Goal: Transaction & Acquisition: Purchase product/service

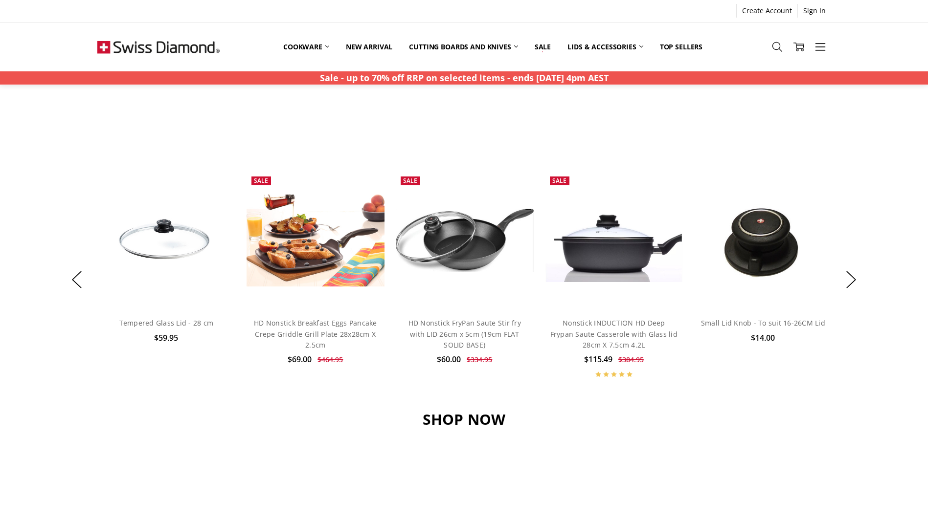
scroll to position [685, 0]
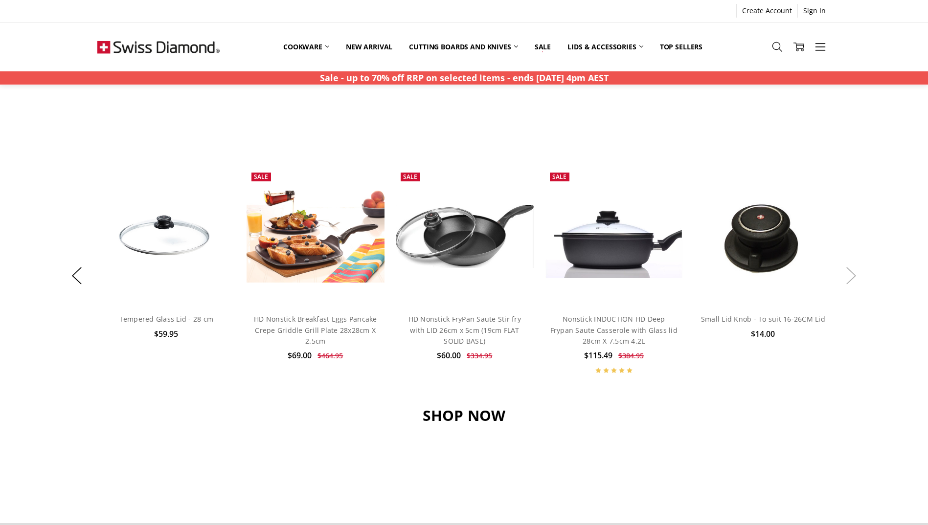
click at [850, 276] on button "Next" at bounding box center [851, 276] width 20 height 30
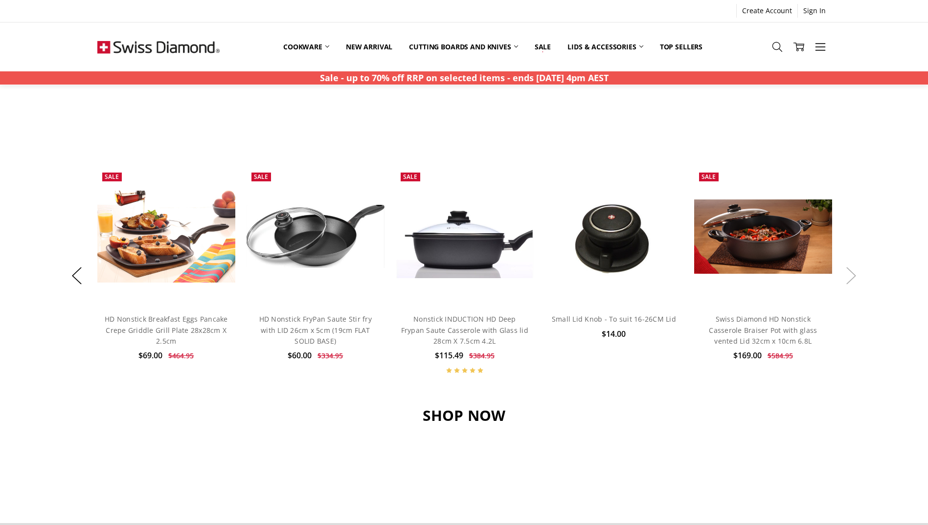
click at [851, 278] on button "Next" at bounding box center [851, 276] width 20 height 30
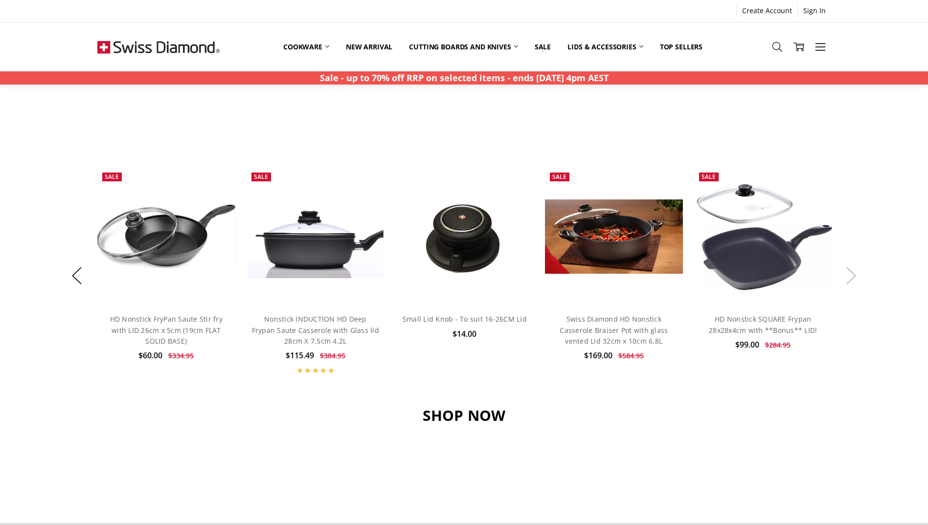
click at [852, 279] on button "Next" at bounding box center [851, 276] width 20 height 30
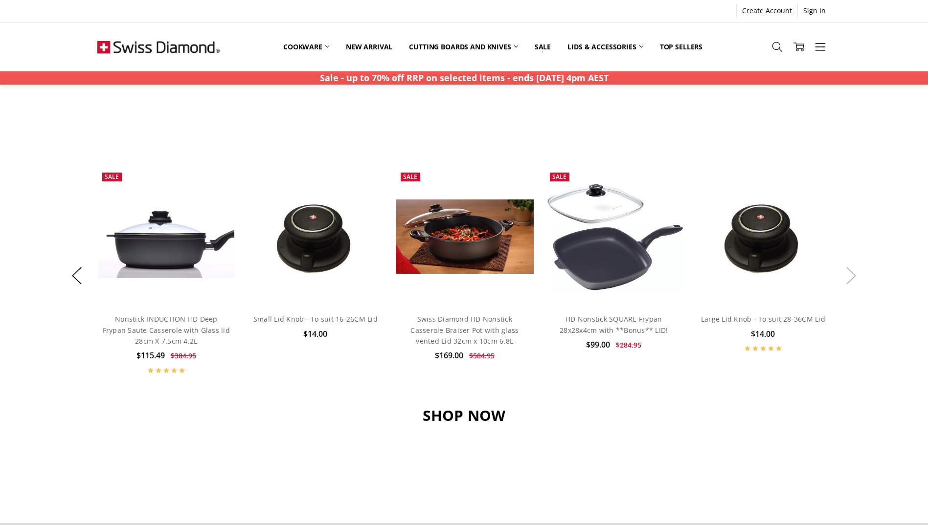
click at [852, 279] on button "Next" at bounding box center [851, 276] width 20 height 30
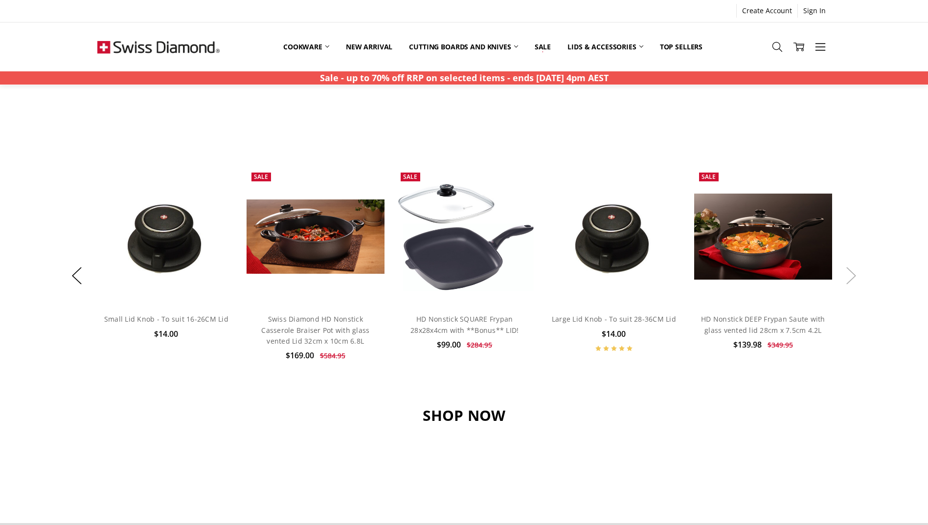
click at [852, 279] on button "Next" at bounding box center [851, 276] width 20 height 30
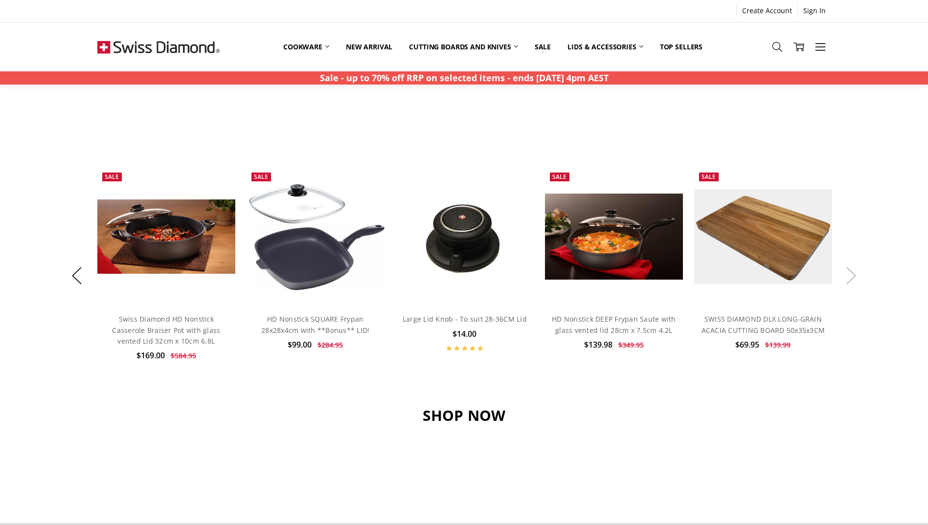
click at [854, 277] on button "Next" at bounding box center [851, 276] width 20 height 30
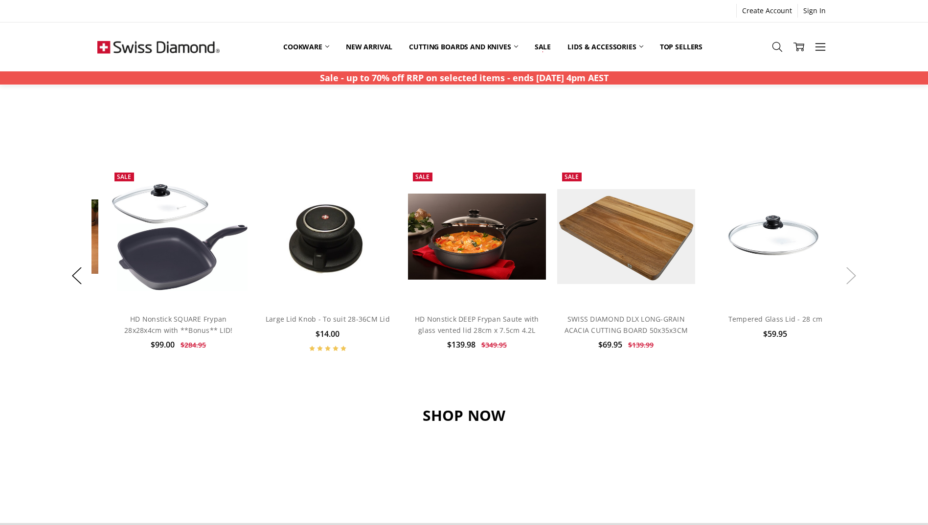
click at [854, 277] on button "Next" at bounding box center [851, 276] width 20 height 30
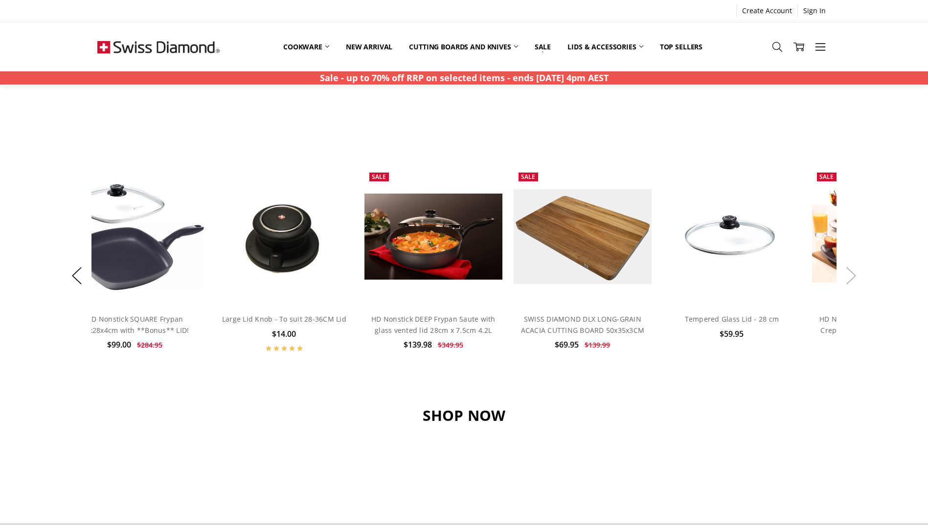
click at [854, 277] on button "Next" at bounding box center [851, 276] width 20 height 30
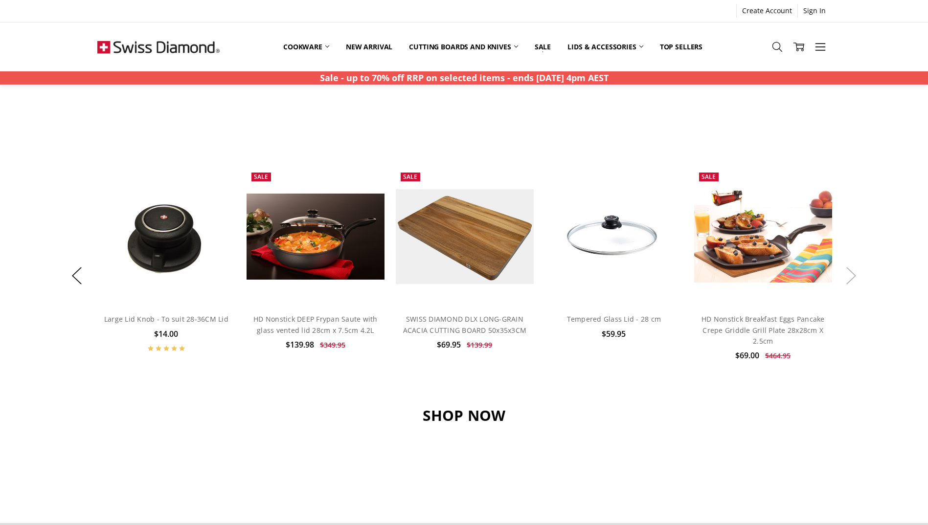
click at [854, 277] on button "Next" at bounding box center [851, 276] width 20 height 30
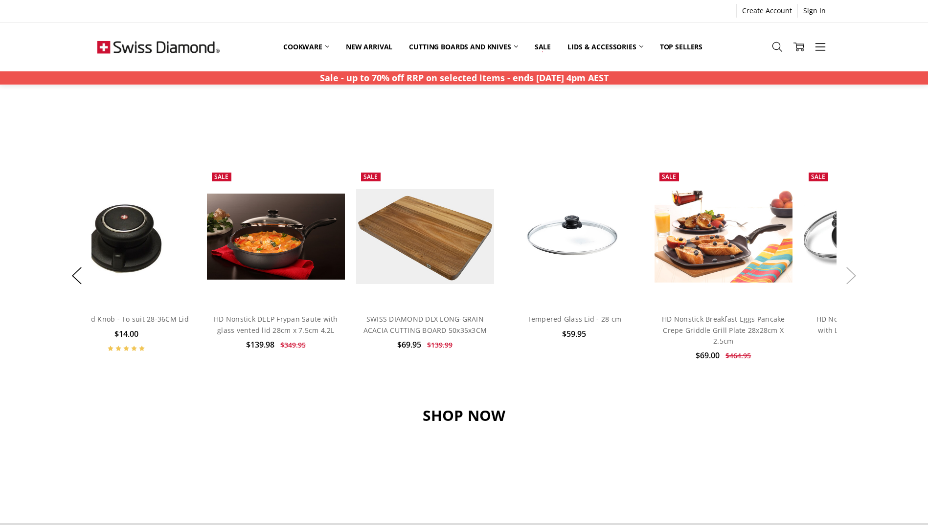
click at [854, 277] on button "Next" at bounding box center [851, 276] width 20 height 30
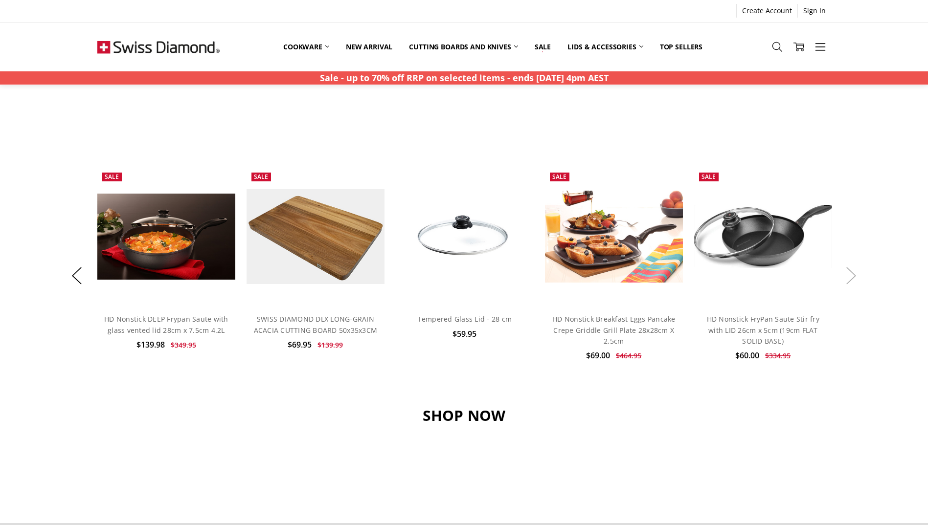
click at [854, 277] on button "Next" at bounding box center [851, 276] width 20 height 30
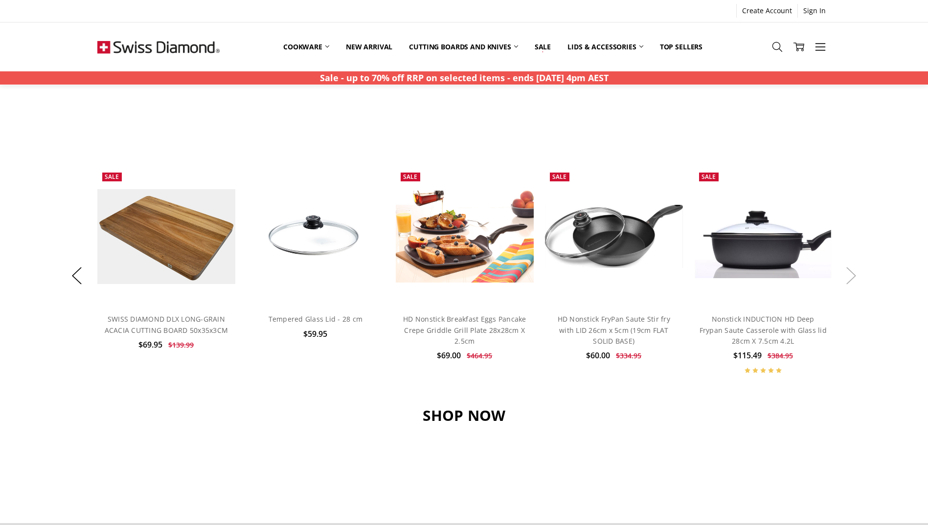
click at [855, 283] on button "Next" at bounding box center [851, 276] width 20 height 30
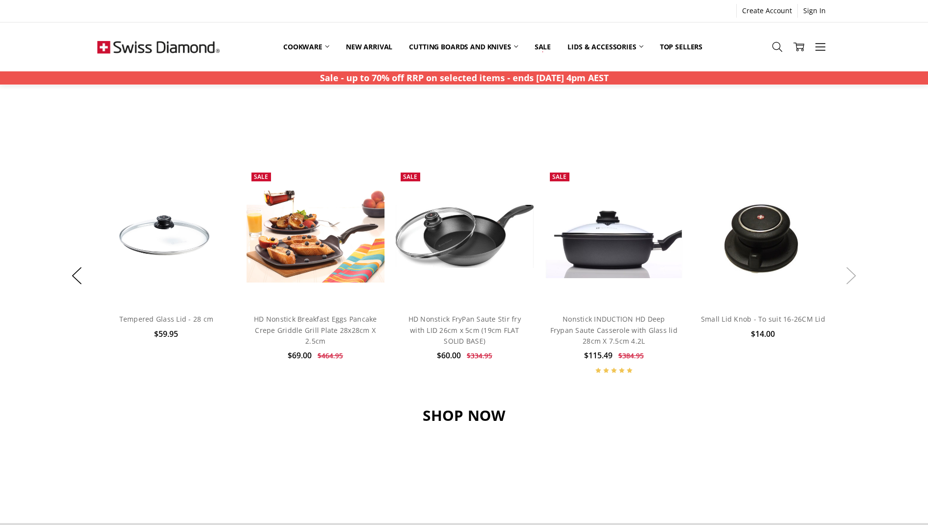
click at [855, 283] on button "Next" at bounding box center [851, 276] width 20 height 30
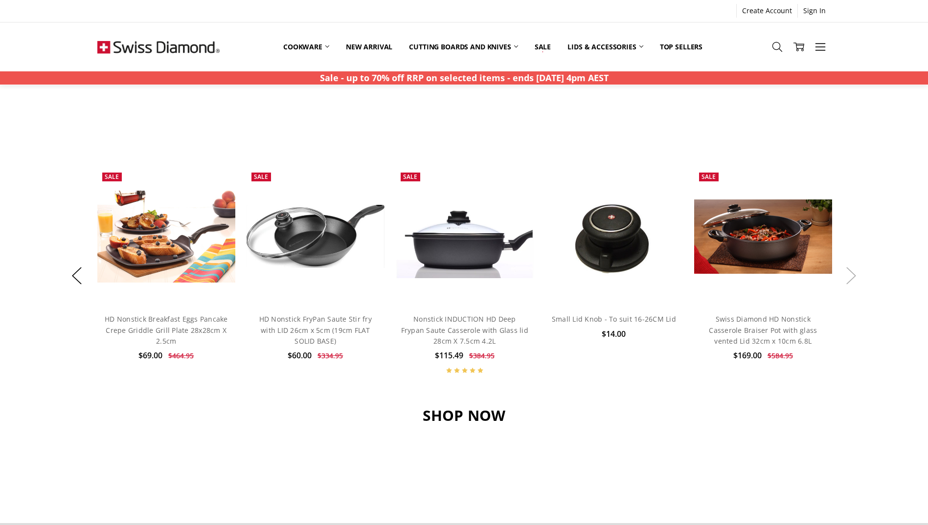
click at [855, 283] on button "Next" at bounding box center [851, 276] width 20 height 30
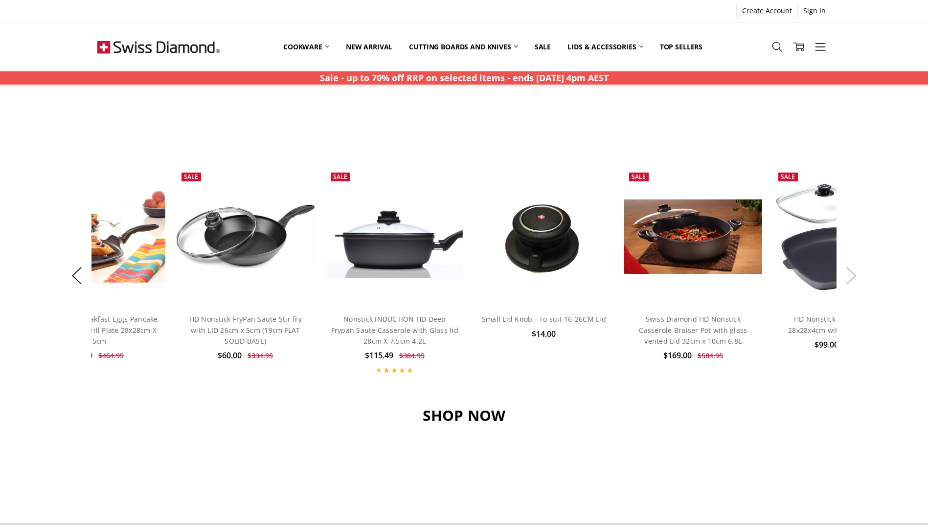
click at [855, 283] on button "Next" at bounding box center [851, 276] width 20 height 30
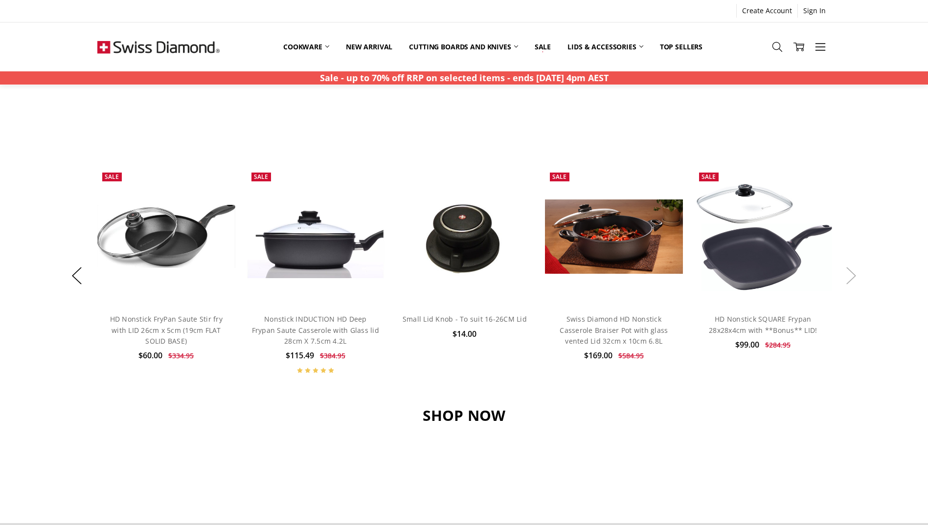
click at [855, 284] on button "Next" at bounding box center [851, 276] width 20 height 30
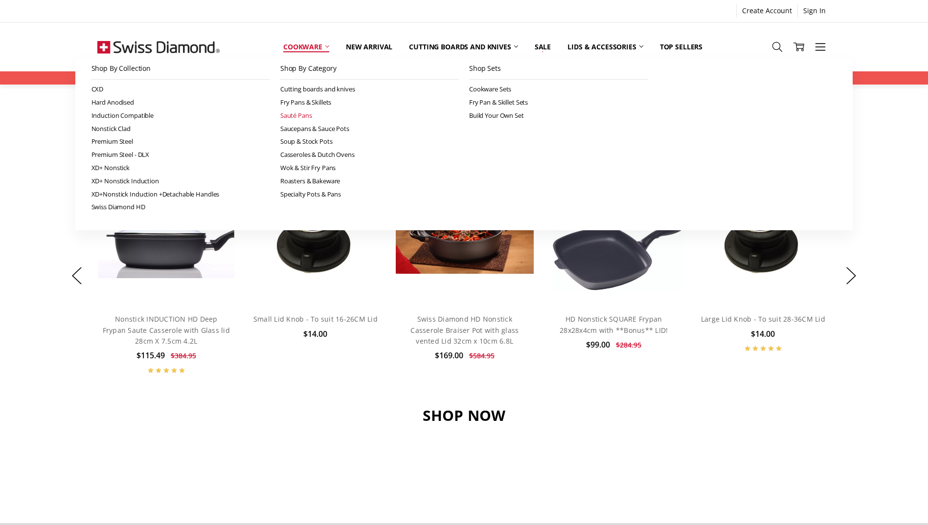
click at [283, 111] on link "Sauté Pans" at bounding box center [369, 115] width 179 height 13
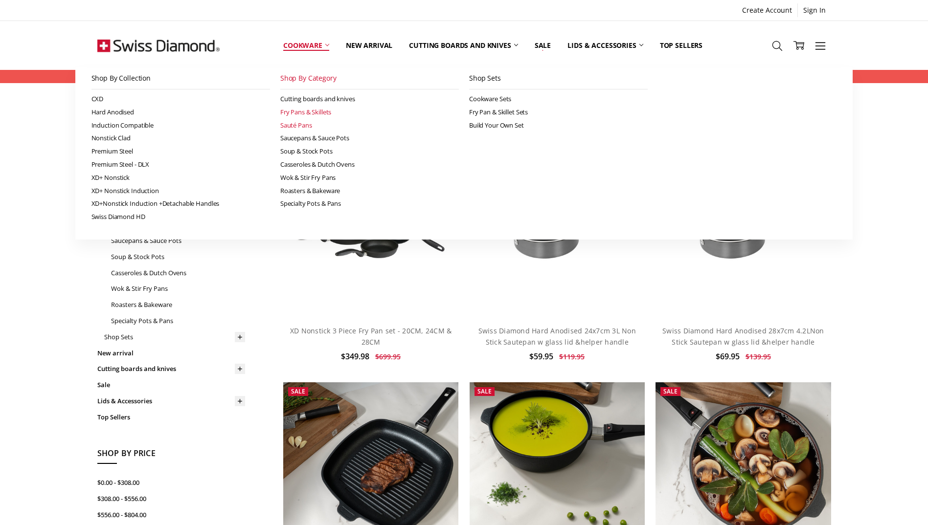
click at [294, 110] on link "Fry Pans & Skillets" at bounding box center [369, 112] width 179 height 13
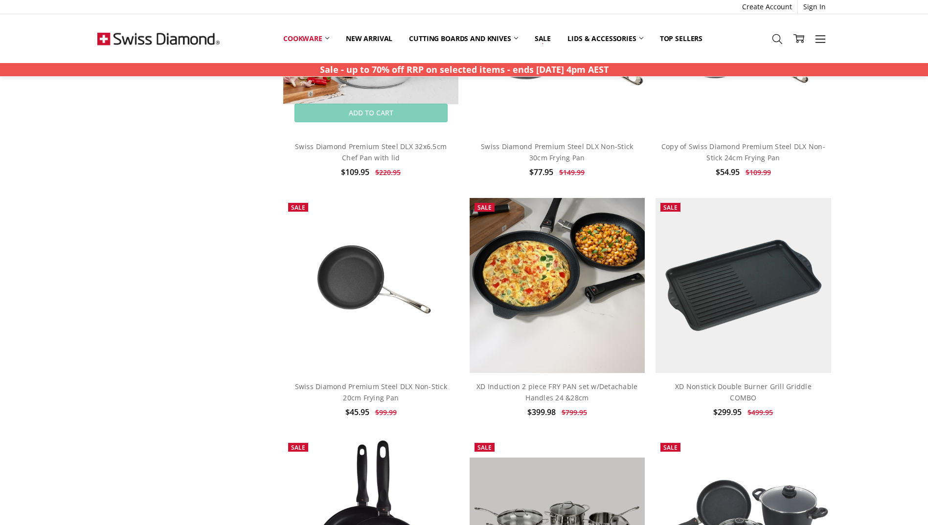
scroll to position [881, 0]
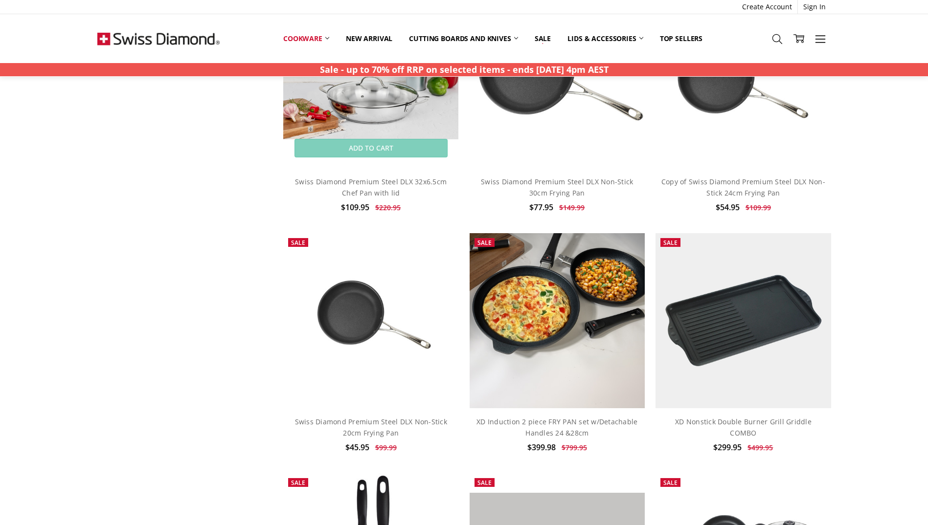
click at [288, 85] on img at bounding box center [370, 81] width 175 height 117
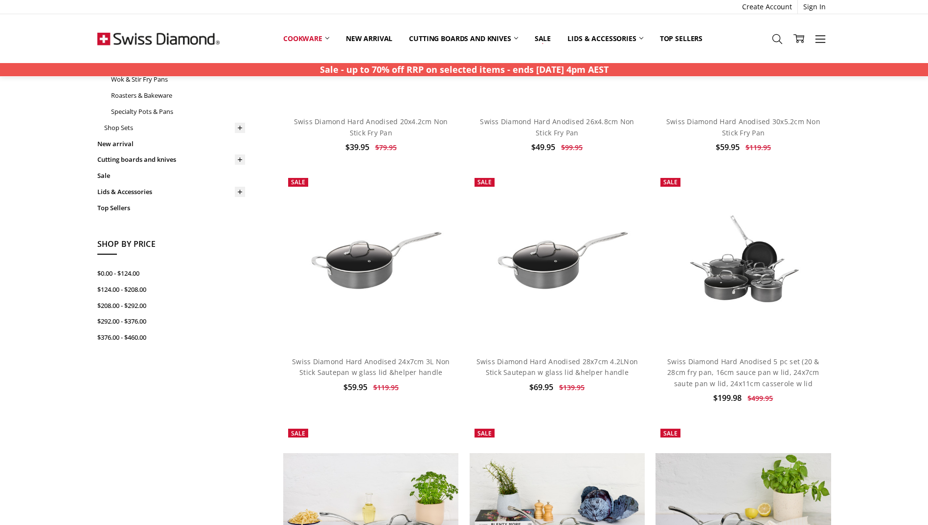
scroll to position [143, 0]
